Goal: Task Accomplishment & Management: Use online tool/utility

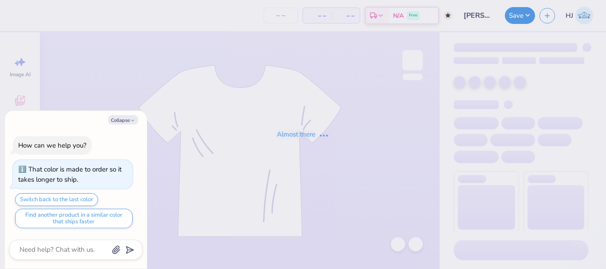
type input "parke x board"
type textarea "x"
type input "12"
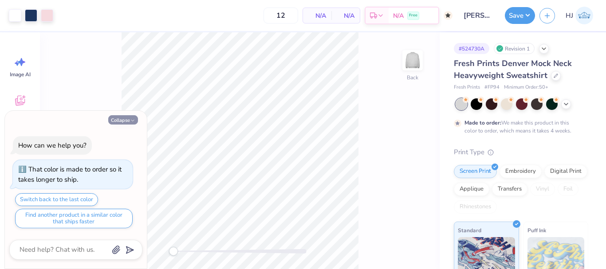
click at [123, 119] on button "Collapse" at bounding box center [123, 119] width 30 height 9
type textarea "x"
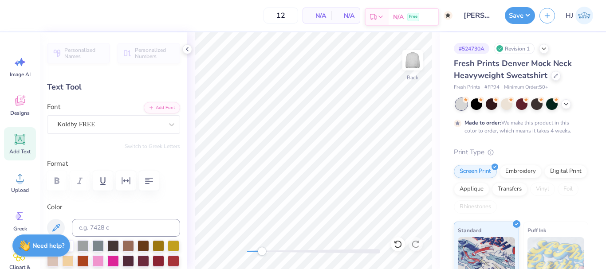
scroll to position [8, 1]
click at [437, 198] on div "Back" at bounding box center [313, 150] width 253 height 237
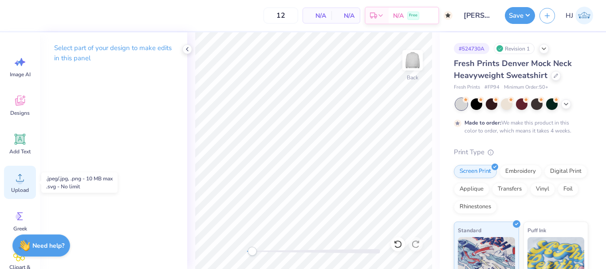
click at [22, 178] on icon at bounding box center [19, 177] width 13 height 13
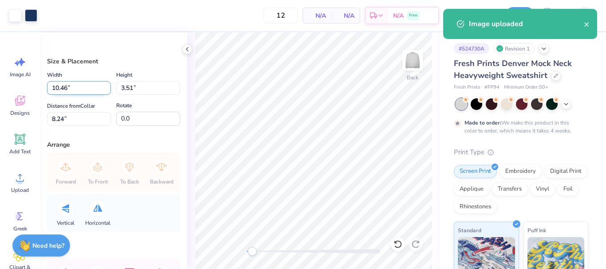
click at [75, 87] on input "10.46" at bounding box center [79, 88] width 64 height 14
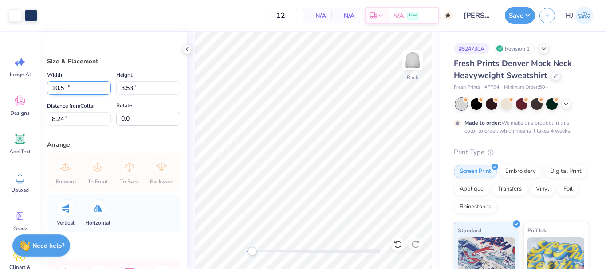
type input "10.50"
type input "3.53"
click at [77, 117] on input "8.24" at bounding box center [79, 119] width 64 height 14
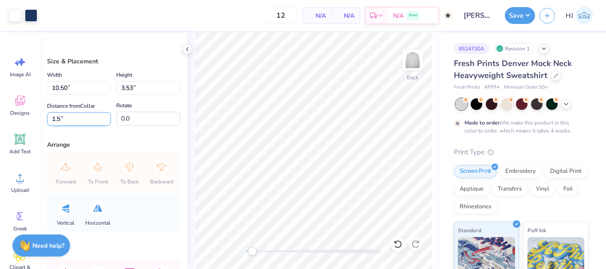
type input "1.5"
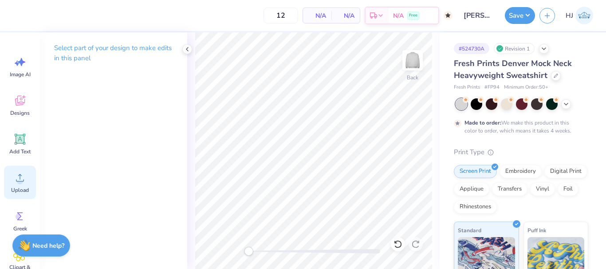
click at [13, 181] on div "Upload" at bounding box center [20, 182] width 32 height 33
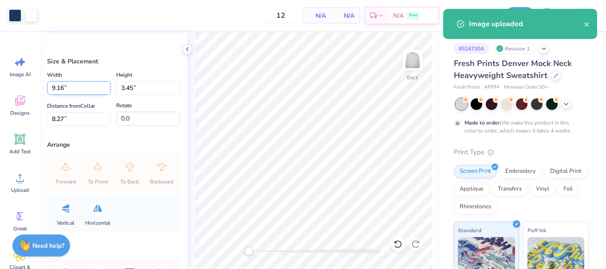
click at [77, 85] on input "9.16" at bounding box center [79, 88] width 64 height 14
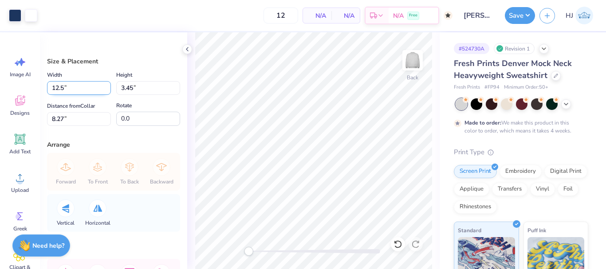
type input "12.50"
type input "4.71"
click at [75, 119] on input "7.64" at bounding box center [79, 119] width 64 height 14
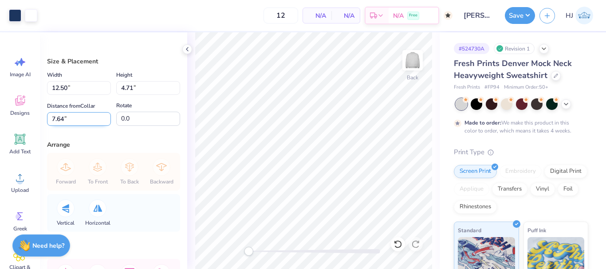
type input "3"
type input "1.5"
click at [83, 87] on input "12.50" at bounding box center [79, 88] width 64 height 14
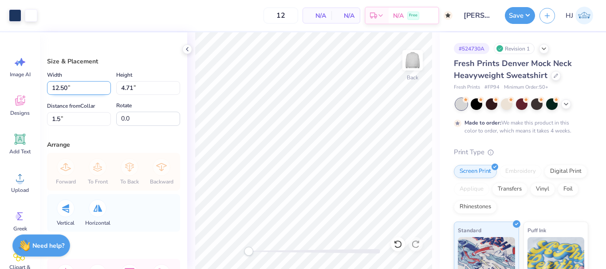
click at [83, 87] on input "12.50" at bounding box center [79, 88] width 64 height 14
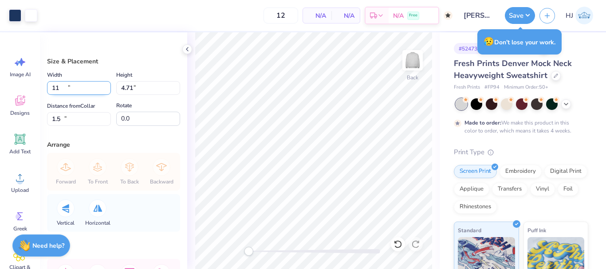
type input "11.00"
type input "4.15"
click at [82, 119] on input "1.78" at bounding box center [79, 119] width 64 height 14
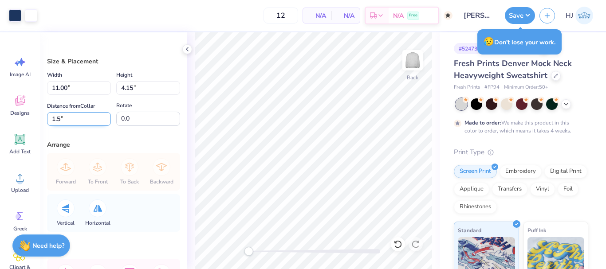
type input "1.5"
click at [532, 12] on button "Save" at bounding box center [520, 14] width 30 height 17
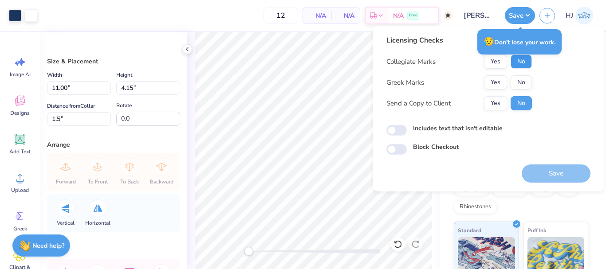
click at [521, 64] on button "No" at bounding box center [521, 62] width 21 height 14
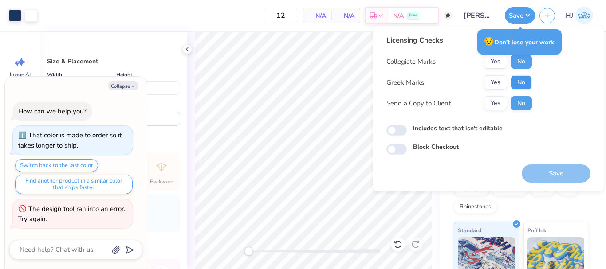
click at [526, 82] on button "No" at bounding box center [521, 82] width 21 height 14
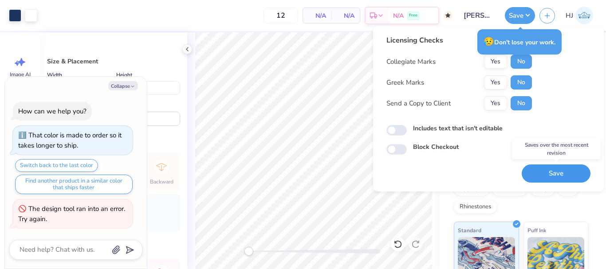
click at [555, 174] on button "Save" at bounding box center [556, 174] width 69 height 18
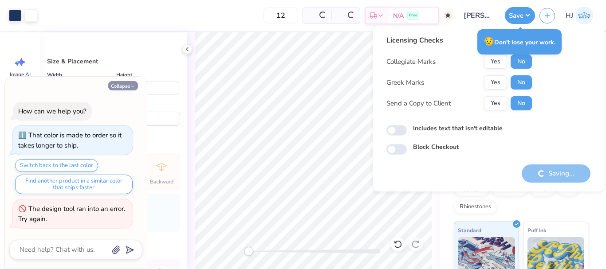
click at [127, 85] on button "Collapse" at bounding box center [123, 85] width 30 height 9
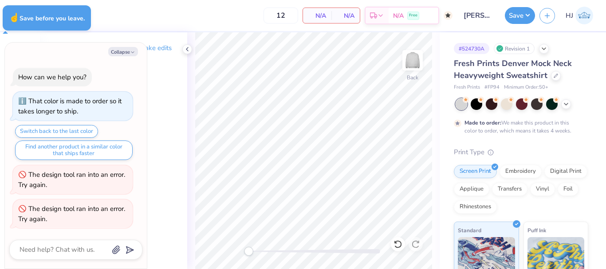
type textarea "x"
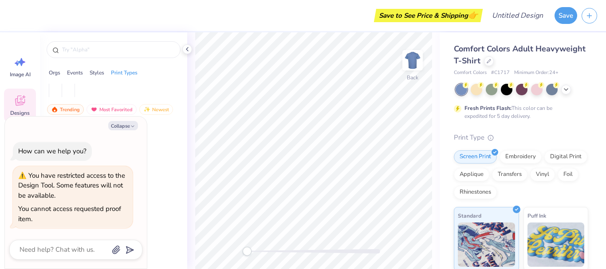
type textarea "x"
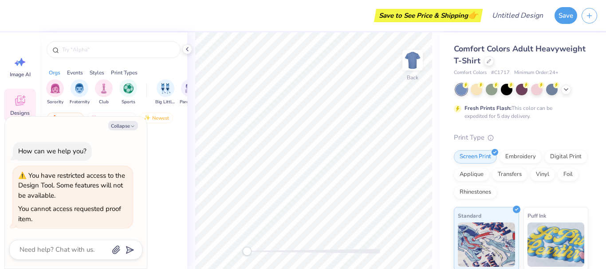
type textarea "x"
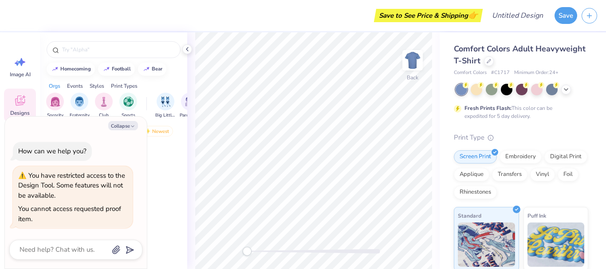
type textarea "x"
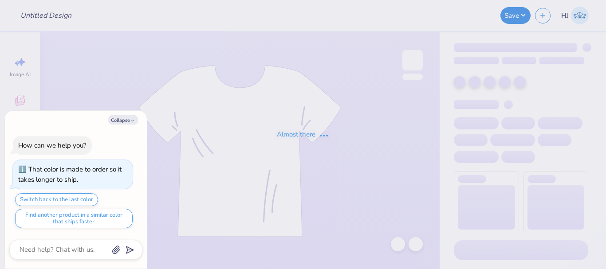
type textarea "x"
type input "[PERSON_NAME] x board"
type textarea "x"
type input "12"
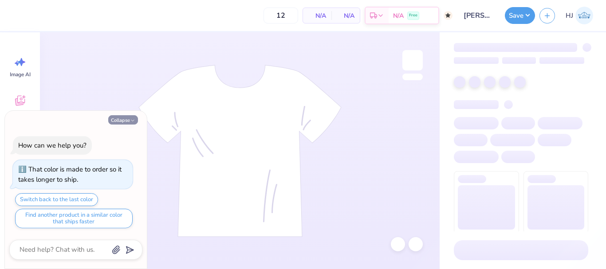
click at [128, 119] on button "Collapse" at bounding box center [123, 119] width 30 height 9
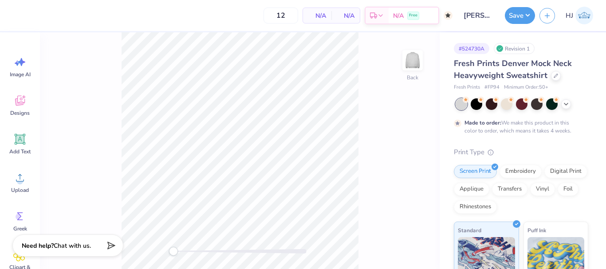
type textarea "x"
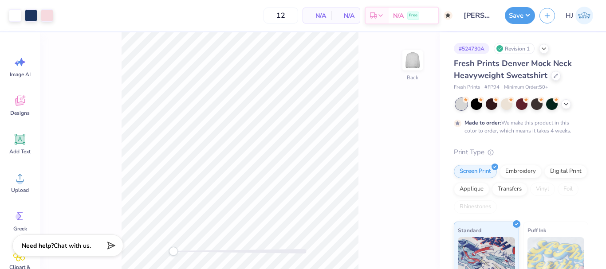
click at [364, 181] on div "Back" at bounding box center [240, 150] width 400 height 237
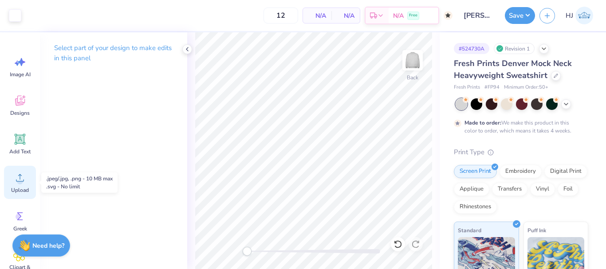
click at [21, 181] on circle at bounding box center [20, 181] width 6 height 6
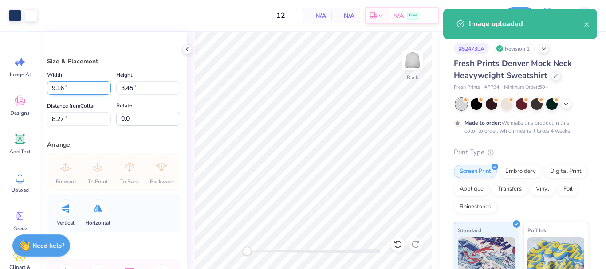
click at [79, 93] on input "9.16" at bounding box center [79, 88] width 64 height 14
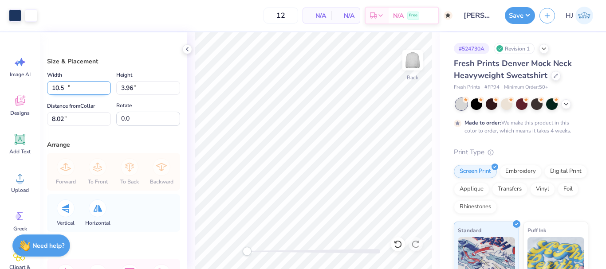
type input "10.50"
type input "3.96"
click at [70, 114] on input "8.02" at bounding box center [79, 119] width 64 height 14
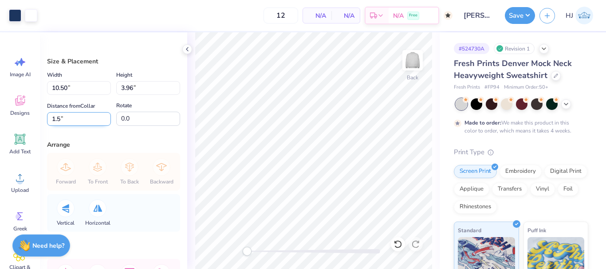
type input "1.5"
click at [521, 14] on button "Save" at bounding box center [520, 14] width 30 height 17
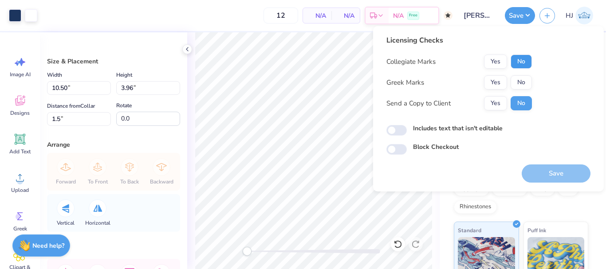
click at [520, 68] on button "No" at bounding box center [521, 62] width 21 height 14
click at [521, 81] on button "No" at bounding box center [521, 82] width 21 height 14
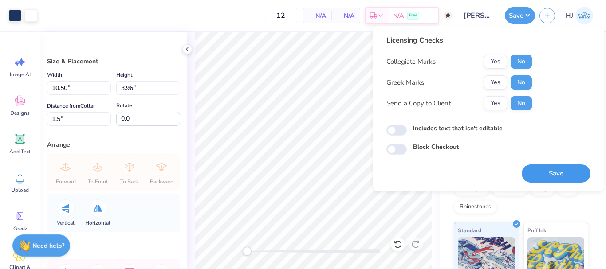
click at [554, 173] on button "Save" at bounding box center [556, 174] width 69 height 18
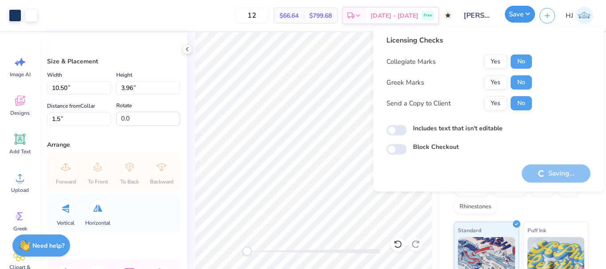
click at [527, 16] on button "Save" at bounding box center [520, 14] width 30 height 17
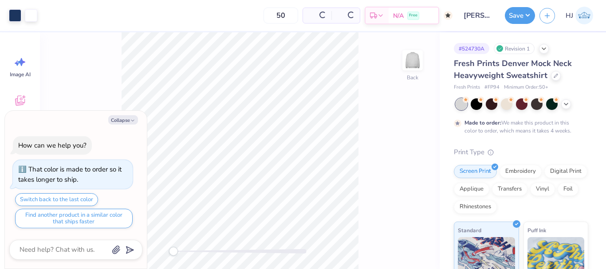
type textarea "x"
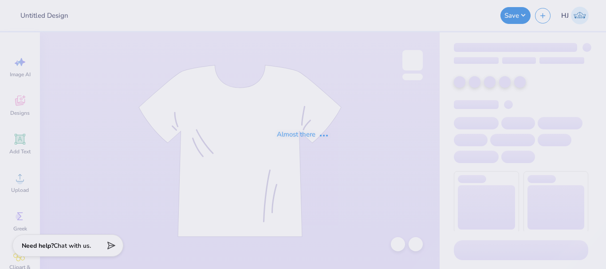
type input "TKE Hoco 7"
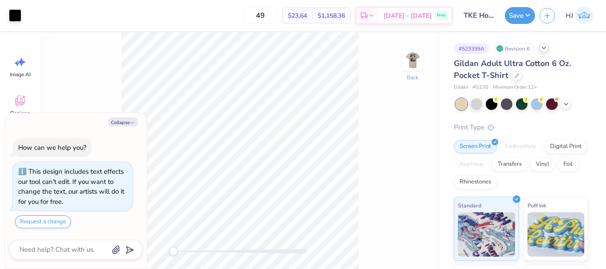
click at [547, 49] on icon at bounding box center [544, 47] width 7 height 7
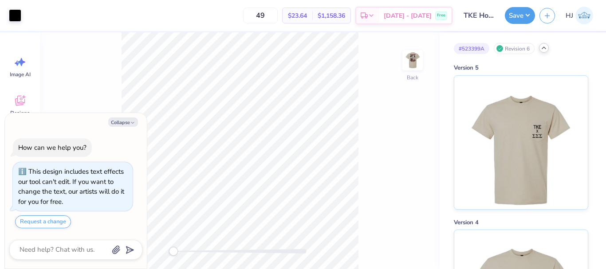
click at [544, 47] on icon at bounding box center [544, 47] width 7 height 7
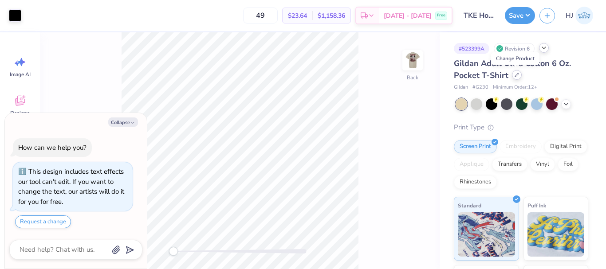
click at [516, 74] on icon at bounding box center [517, 75] width 4 height 4
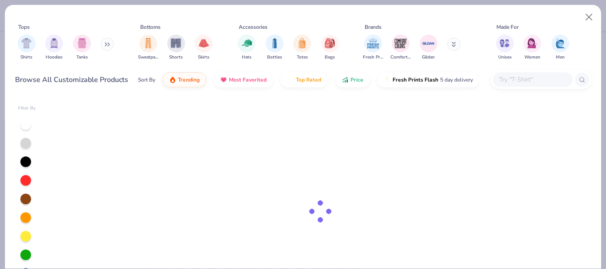
click at [548, 80] on input "text" at bounding box center [533, 80] width 68 height 10
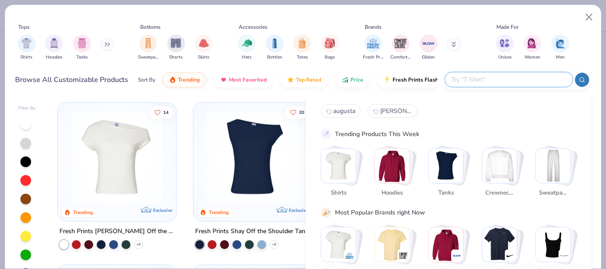
type textarea "x"
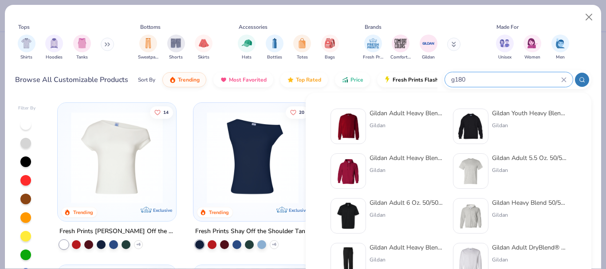
type input "g180"
click at [471, 167] on img at bounding box center [471, 172] width 28 height 28
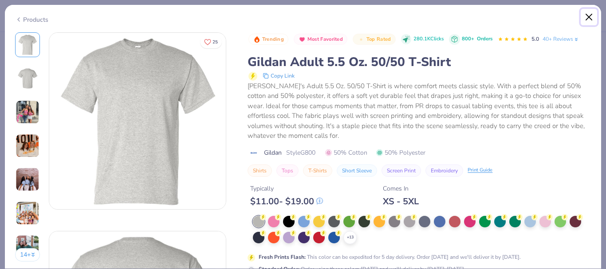
click at [589, 16] on button "Close" at bounding box center [589, 17] width 17 height 17
type textarea "x"
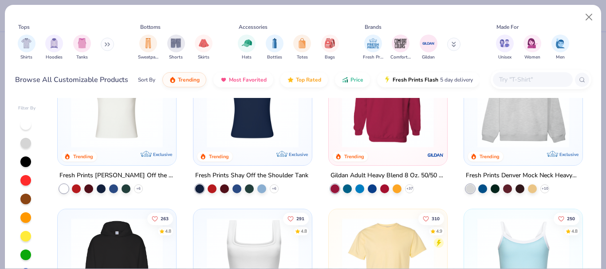
scroll to position [44, 0]
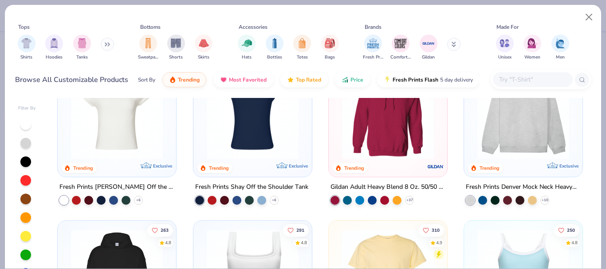
click at [502, 78] on input "text" at bounding box center [533, 80] width 68 height 10
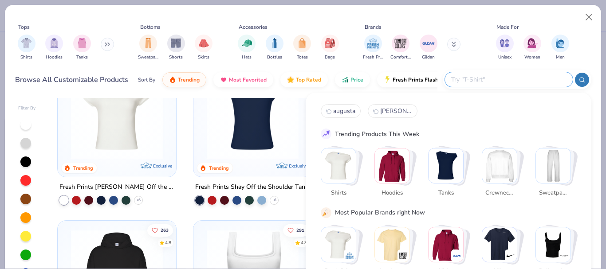
click at [502, 78] on input "text" at bounding box center [509, 80] width 116 height 10
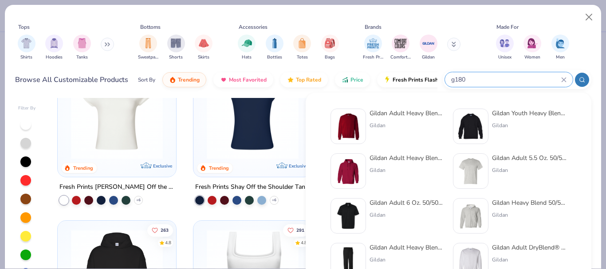
type input "g180"
click at [404, 113] on div "Gildan Adult Heavy Blend Adult 8 Oz. 50/50 Fleece Crew" at bounding box center [407, 113] width 75 height 9
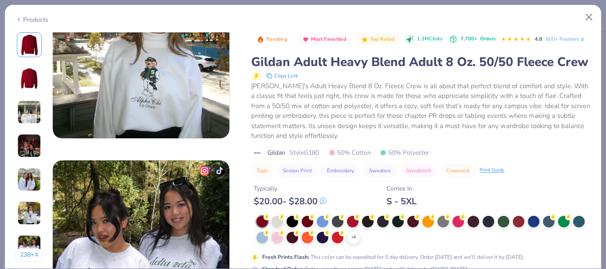
scroll to position [1079, 0]
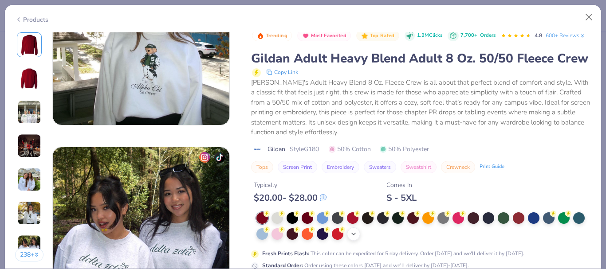
click at [357, 234] on icon at bounding box center [353, 234] width 7 height 7
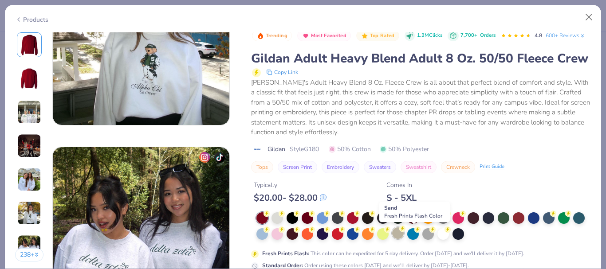
click at [404, 236] on div at bounding box center [398, 234] width 12 height 12
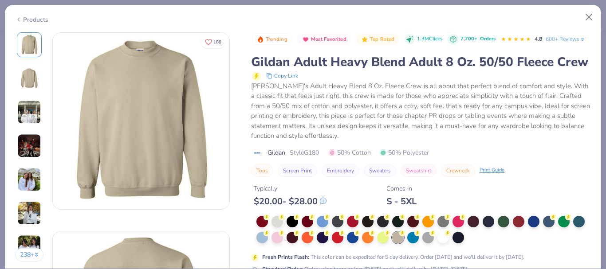
click at [316, 158] on span "Style G180" at bounding box center [304, 152] width 29 height 9
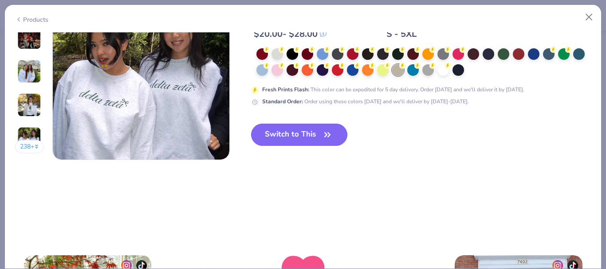
click at [306, 132] on div "Trending Most Favorited Top Rated 1.3M Clicks 7,700+ Orders 4.8 600+ Reviews Gi…" at bounding box center [421, 13] width 340 height 296
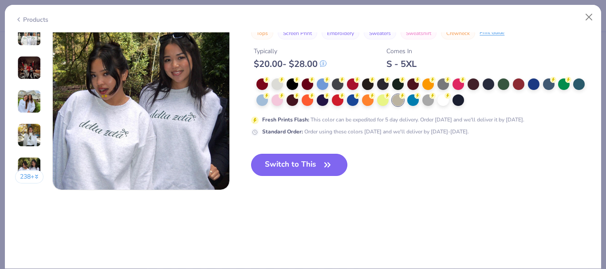
scroll to position [1199, 0]
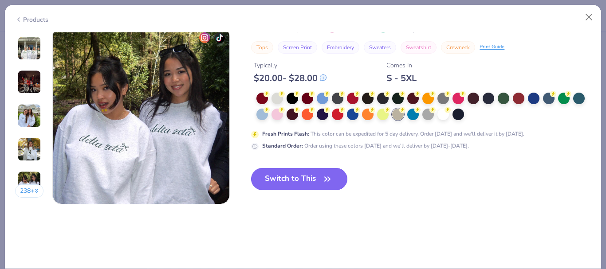
click at [306, 178] on button "Switch to This" at bounding box center [299, 179] width 96 height 22
click at [305, 182] on button "Switch to This" at bounding box center [299, 179] width 96 height 22
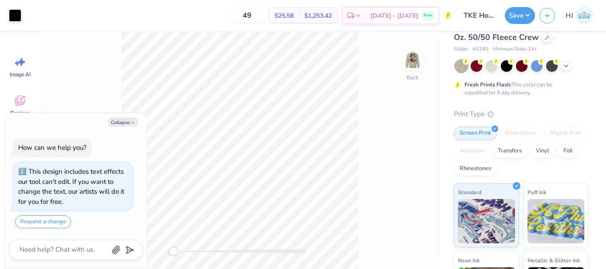
scroll to position [133, 0]
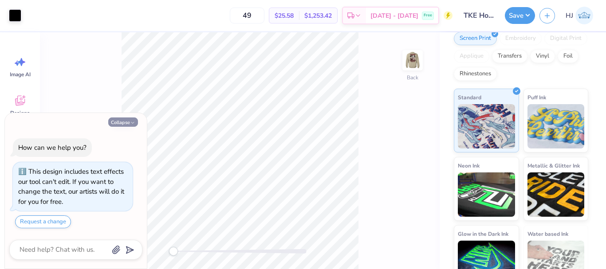
click at [127, 120] on button "Collapse" at bounding box center [123, 122] width 30 height 9
type textarea "x"
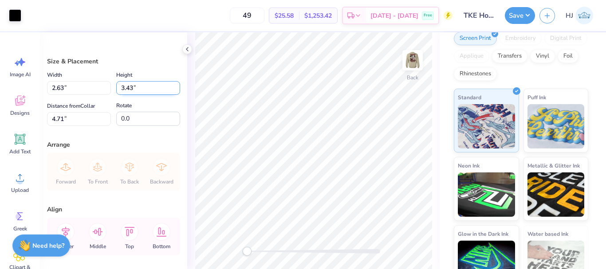
click at [136, 87] on input "3.43" at bounding box center [148, 88] width 64 height 14
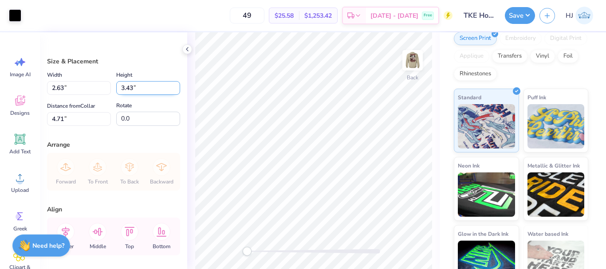
click at [136, 87] on input "3.43" at bounding box center [148, 88] width 64 height 14
type input "3.5"
type input "2.69"
type input "3.50"
click at [79, 114] on input "4.68" at bounding box center [79, 119] width 64 height 14
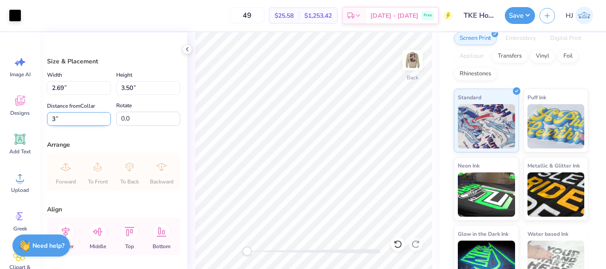
type input "3.00"
click at [410, 56] on img at bounding box center [413, 61] width 36 height 36
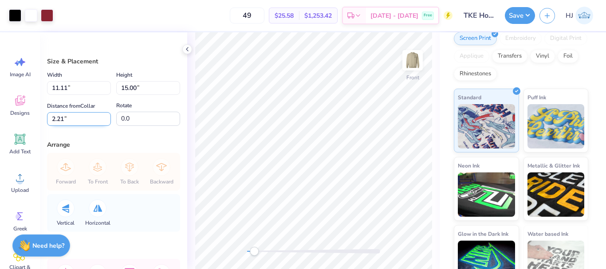
click at [57, 116] on input "2.21" at bounding box center [79, 119] width 64 height 14
type input "3"
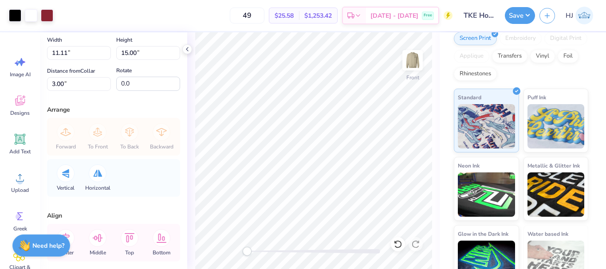
scroll to position [76, 0]
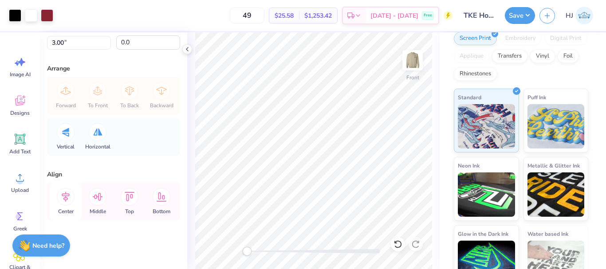
click at [67, 198] on icon at bounding box center [66, 197] width 8 height 10
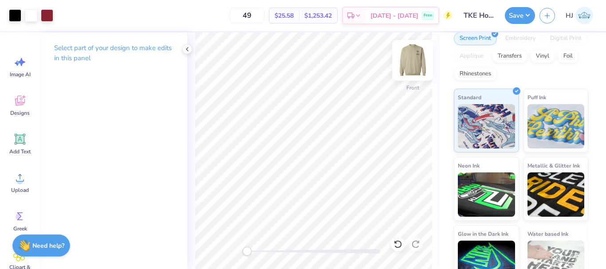
click at [413, 64] on img at bounding box center [413, 61] width 36 height 36
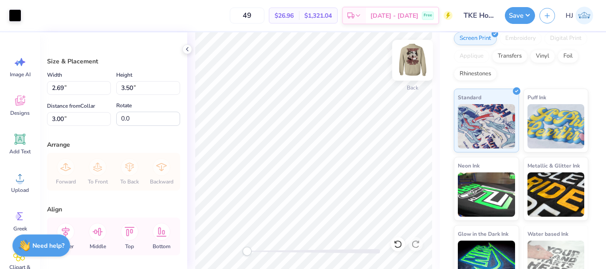
click at [418, 67] on img at bounding box center [413, 61] width 36 height 36
click at [188, 46] on icon at bounding box center [187, 49] width 7 height 7
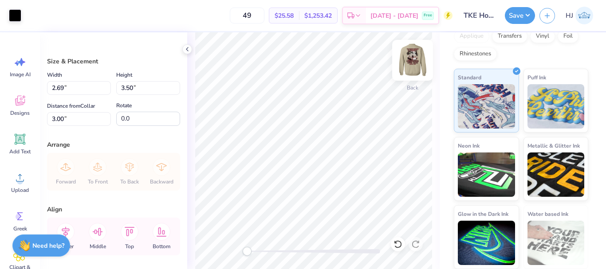
scroll to position [109, 0]
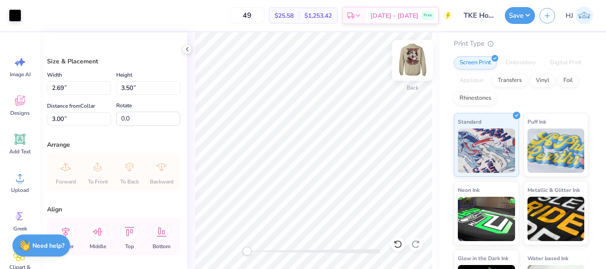
click at [413, 64] on img at bounding box center [413, 61] width 36 height 36
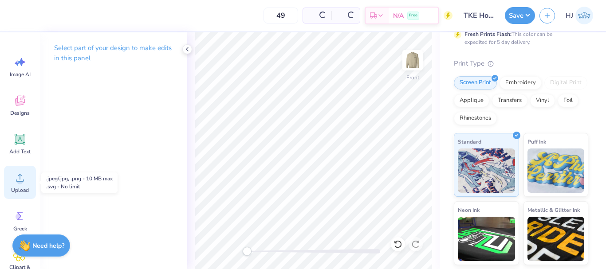
click at [16, 176] on icon at bounding box center [19, 177] width 13 height 13
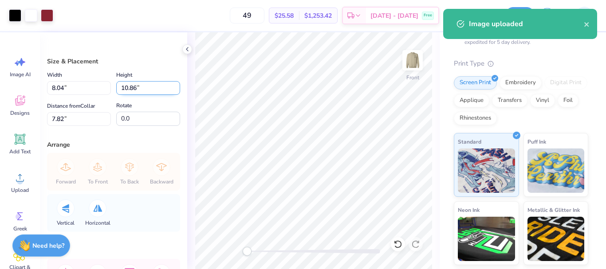
click at [139, 89] on input "10.86" at bounding box center [148, 88] width 64 height 14
click at [145, 86] on input "10.86" at bounding box center [148, 88] width 64 height 14
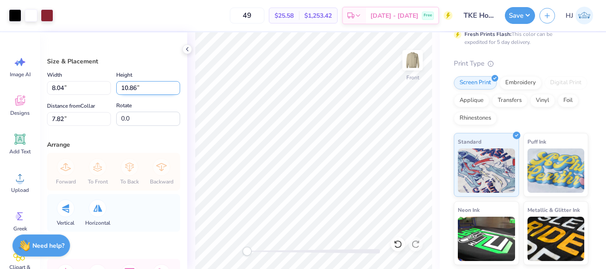
click at [145, 86] on input "10.86" at bounding box center [148, 88] width 64 height 14
type input "15"
type input "11.11"
type input "15.00"
type input "5.75"
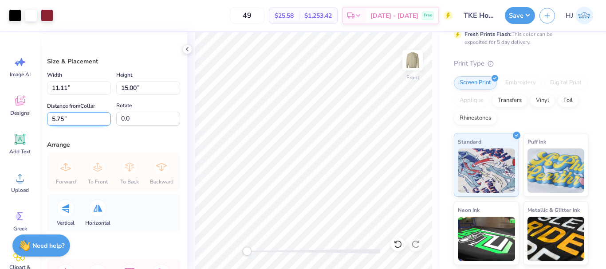
click at [72, 116] on input "5.75" at bounding box center [79, 119] width 64 height 14
type input "3"
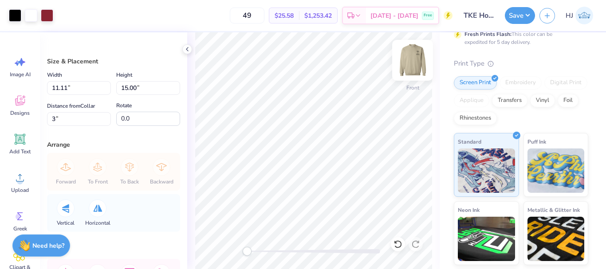
click at [416, 59] on img at bounding box center [413, 61] width 36 height 36
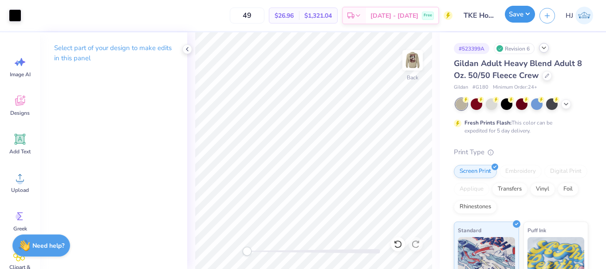
click at [531, 16] on button "Save" at bounding box center [520, 14] width 30 height 17
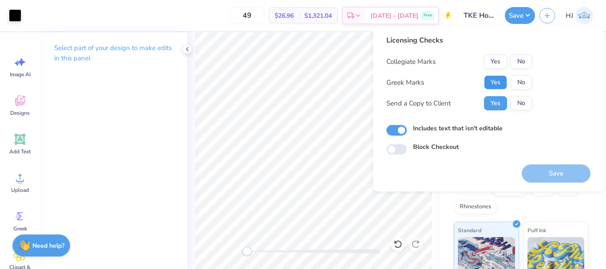
click at [496, 85] on button "Yes" at bounding box center [495, 82] width 23 height 14
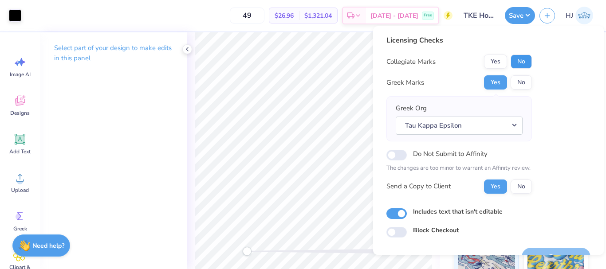
click at [527, 64] on button "No" at bounding box center [521, 62] width 21 height 14
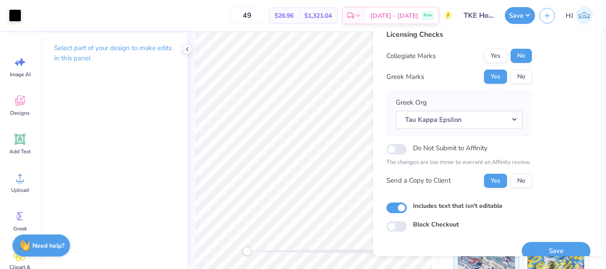
scroll to position [20, 0]
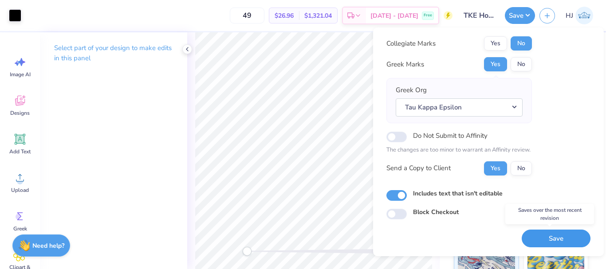
click at [558, 237] on button "Save" at bounding box center [556, 239] width 69 height 18
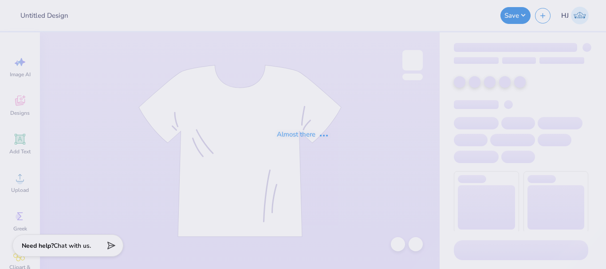
type input "TKE Hoco 7"
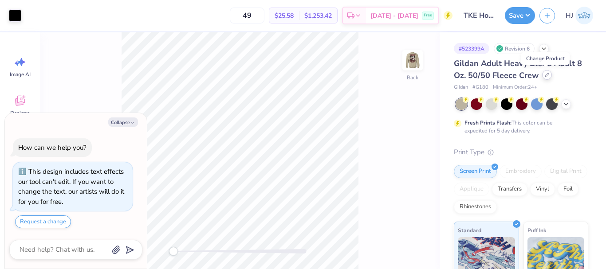
click at [547, 74] on icon at bounding box center [547, 75] width 4 height 4
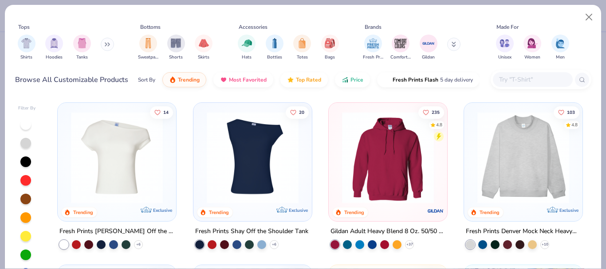
type textarea "x"
click at [524, 79] on input "text" at bounding box center [533, 80] width 68 height 10
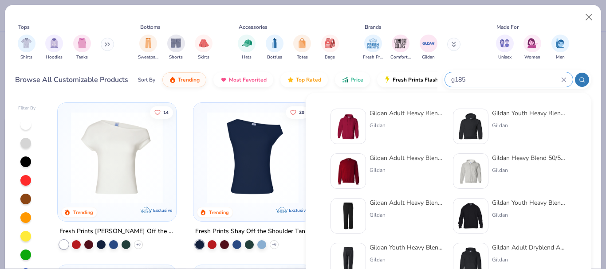
type input "g185"
click at [390, 117] on div "Gildan Adult Heavy Blend 8 Oz. 50/50 Hooded Sweatshirt" at bounding box center [407, 113] width 75 height 9
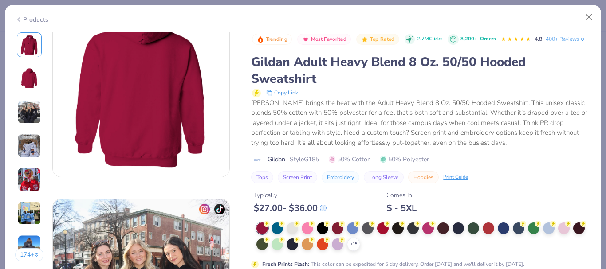
scroll to position [266, 0]
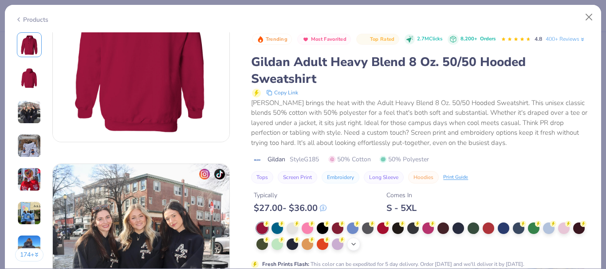
click at [357, 248] on icon at bounding box center [353, 244] width 7 height 7
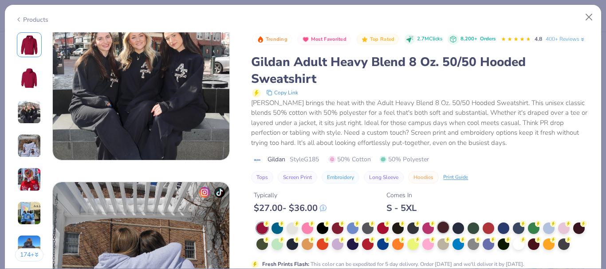
scroll to position [488, 0]
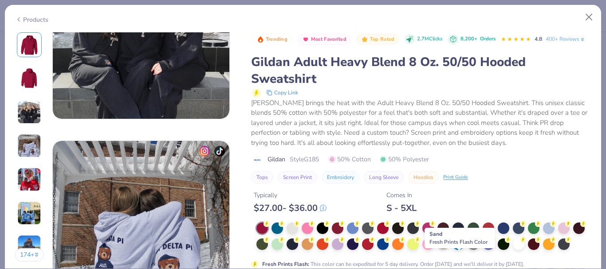
click at [449, 250] on div at bounding box center [444, 244] width 12 height 12
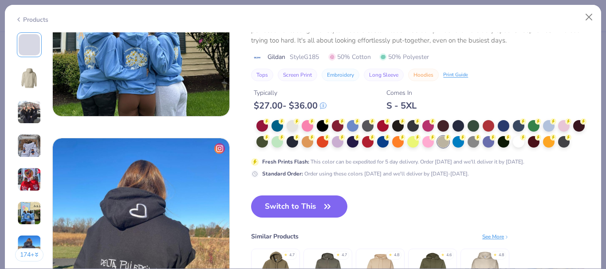
scroll to position [1154, 0]
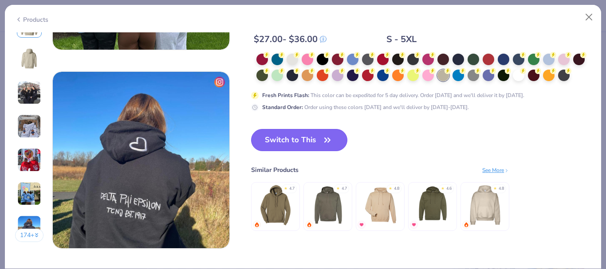
click at [316, 137] on button "Switch to This" at bounding box center [299, 140] width 96 height 22
type textarea "x"
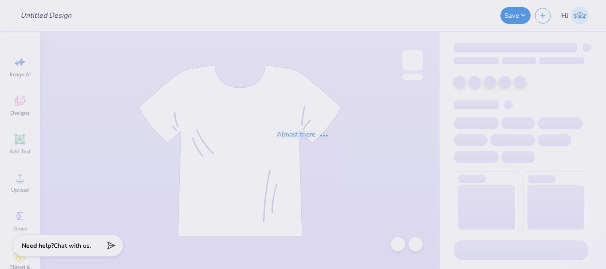
type input "TKE Hoco 7"
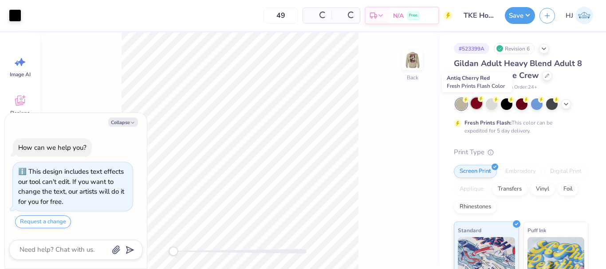
type textarea "x"
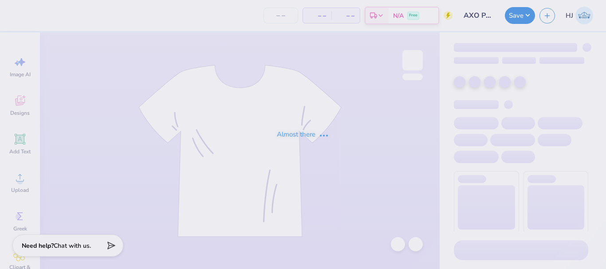
type input "AXO Parents Weekend"
type input "24"
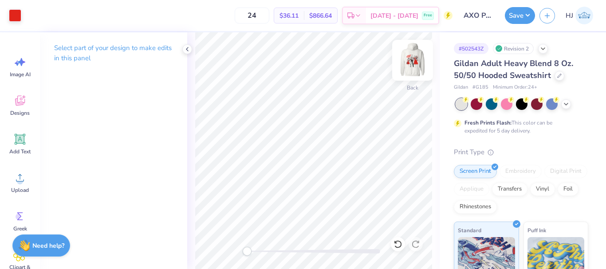
click at [413, 59] on img at bounding box center [413, 61] width 36 height 36
